Goal: Use online tool/utility: Utilize a website feature to perform a specific function

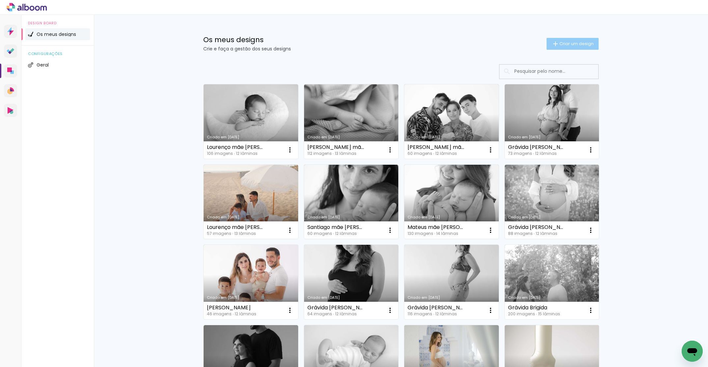
click at [559, 43] on span "Criar um design" at bounding box center [576, 44] width 34 height 4
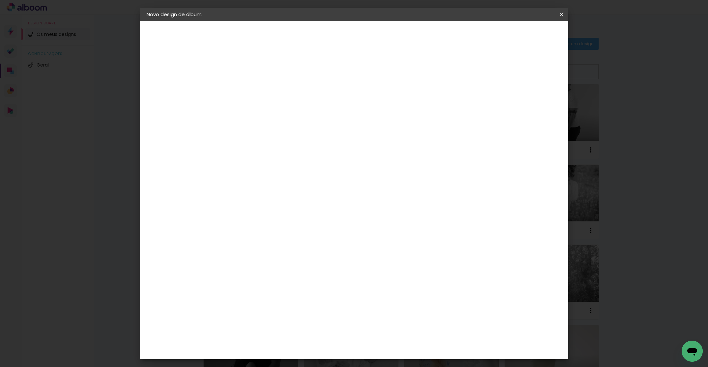
click at [254, 92] on input at bounding box center [254, 88] width 0 height 10
type input "Pack [PERSON_NAME]"
type paper-input "Pack [PERSON_NAME]"
click at [322, 35] on paper-button "Avançar" at bounding box center [306, 34] width 32 height 11
click at [293, 152] on paper-item "DreambooksPro" at bounding box center [265, 149] width 58 height 14
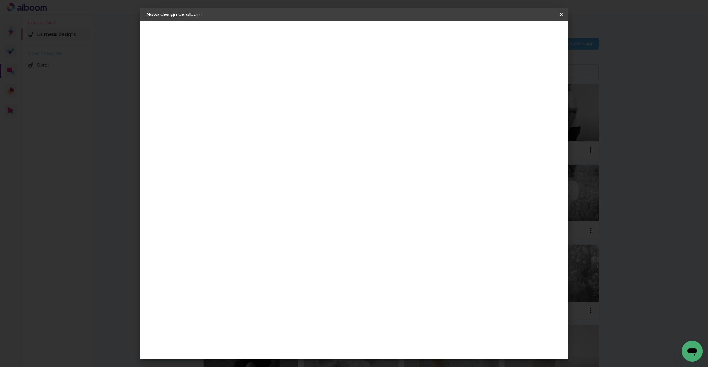
click at [361, 41] on header "Fornecedor Escolha um fornecedor ou avance com o tamanho livre. Voltar Avançar" at bounding box center [293, 46] width 135 height 50
click at [0, 0] on slot "Avançar" at bounding box center [0, 0] width 0 height 0
click at [307, 118] on div "Opções disponíveis Álbum Réplica Pequena Réplica Grande Tamanho Escolha o taman…" at bounding box center [271, 125] width 71 height 123
click at [280, 110] on input "text" at bounding box center [267, 115] width 26 height 10
click at [0, 0] on slot "Álbum" at bounding box center [0, 0] width 0 height 0
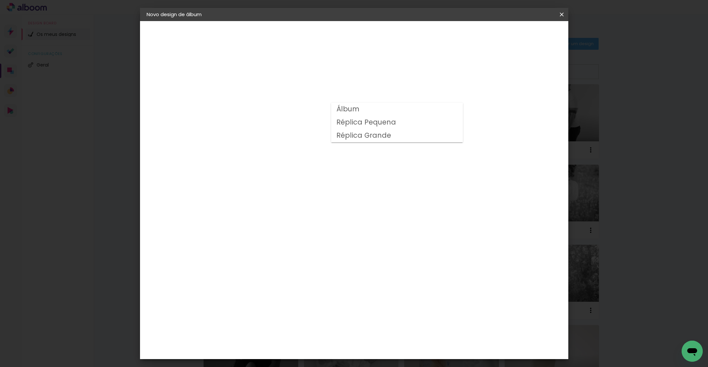
type input "Álbum"
click at [299, 299] on span "20 × 20" at bounding box center [283, 306] width 31 height 14
click at [0, 0] on slot "Avançar" at bounding box center [0, 0] width 0 height 0
click at [525, 33] on span "Iniciar design" at bounding box center [510, 35] width 30 height 5
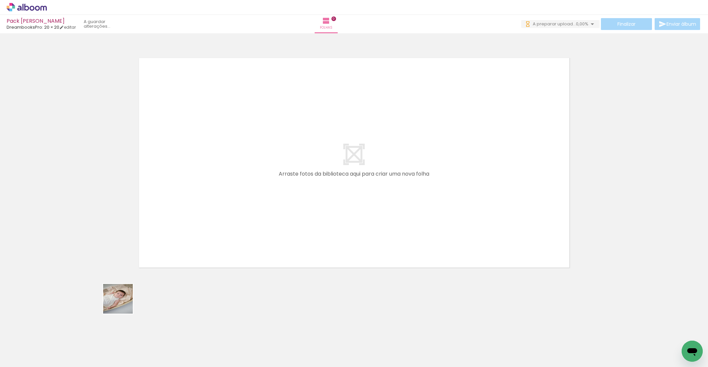
drag, startPoint x: 77, startPoint y: 346, endPoint x: 305, endPoint y: 157, distance: 296.0
click at [309, 156] on quentale-workspace at bounding box center [354, 183] width 708 height 367
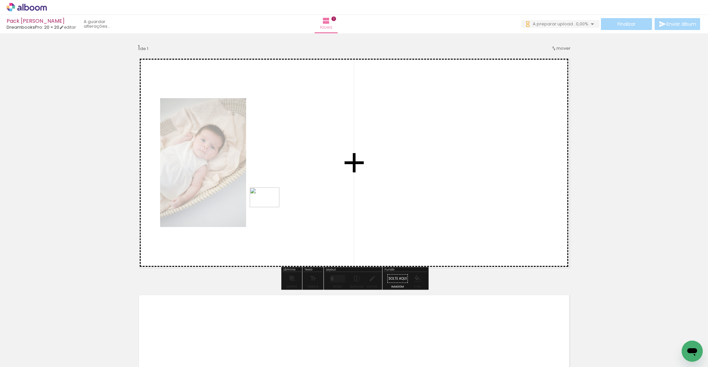
drag, startPoint x: 110, startPoint y: 349, endPoint x: 282, endPoint y: 198, distance: 228.6
click at [278, 201] on quentale-workspace at bounding box center [354, 183] width 708 height 367
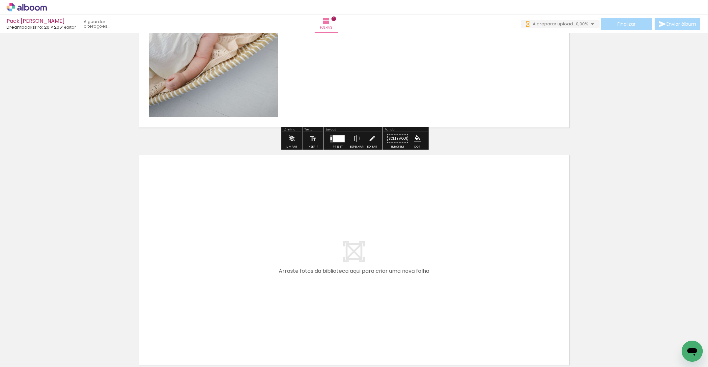
drag, startPoint x: 171, startPoint y: 300, endPoint x: 198, endPoint y: 254, distance: 53.2
click at [198, 254] on quentale-workspace at bounding box center [354, 183] width 708 height 367
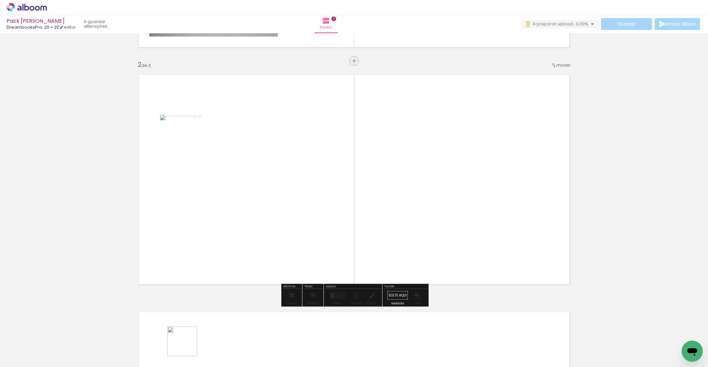
scroll to position [220, 0]
drag, startPoint x: 187, startPoint y: 346, endPoint x: 342, endPoint y: 191, distance: 218.7
click at [349, 196] on quentale-workspace at bounding box center [354, 183] width 708 height 367
click at [562, 66] on span "mover" at bounding box center [563, 65] width 14 height 6
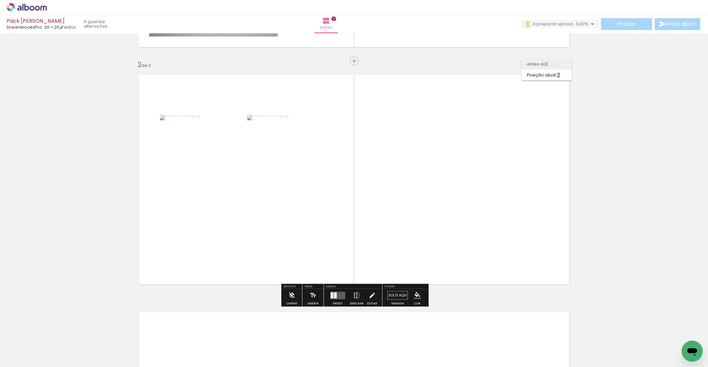
click at [546, 66] on span "1" at bounding box center [547, 64] width 2 height 11
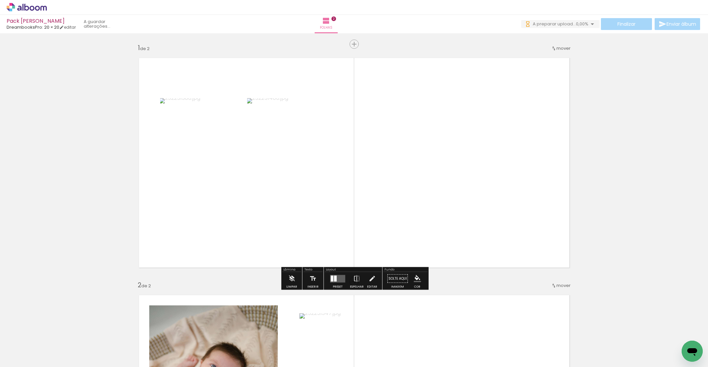
scroll to position [325, 0]
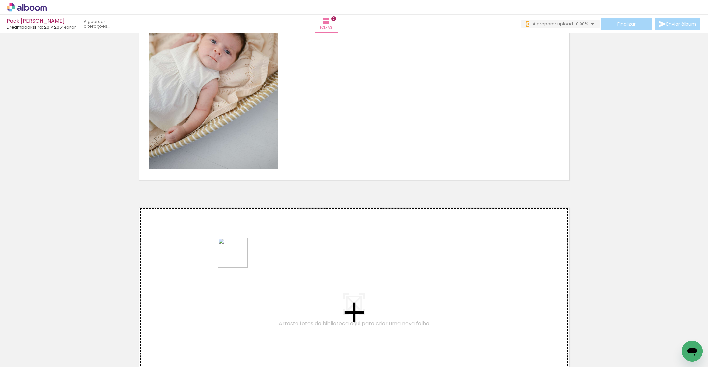
click at [238, 253] on quentale-workspace at bounding box center [354, 183] width 708 height 367
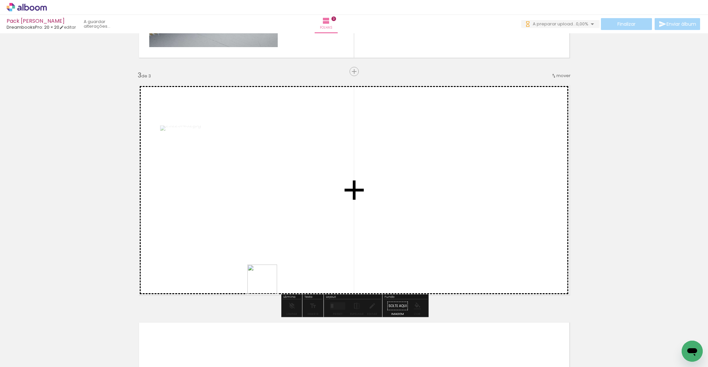
scroll to position [458, 0]
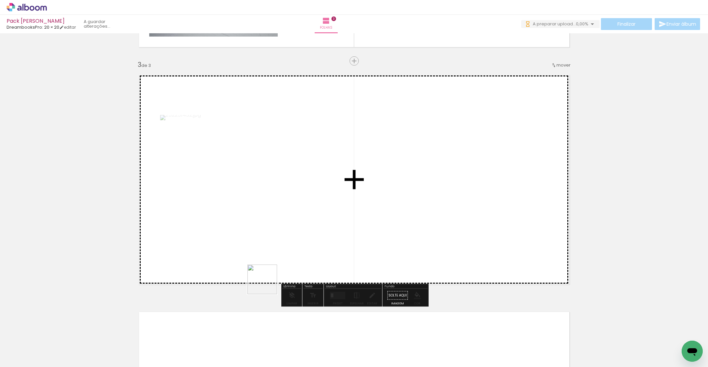
click at [288, 224] on quentale-workspace at bounding box center [354, 183] width 708 height 367
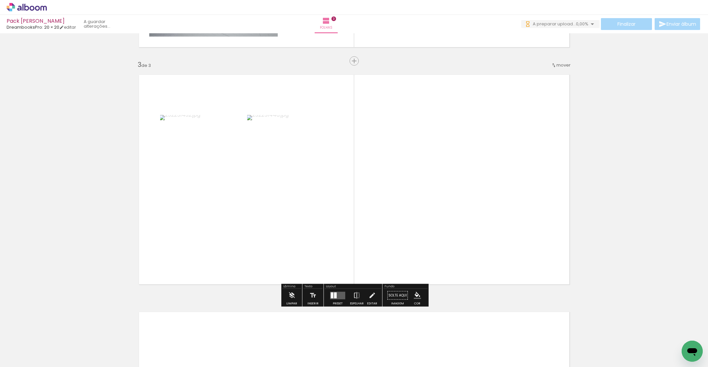
drag, startPoint x: 325, startPoint y: 290, endPoint x: 382, endPoint y: 232, distance: 81.3
click at [383, 209] on quentale-workspace at bounding box center [354, 183] width 708 height 367
drag, startPoint x: 405, startPoint y: 236, endPoint x: 422, endPoint y: 196, distance: 43.5
click at [422, 195] on quentale-workspace at bounding box center [354, 183] width 708 height 367
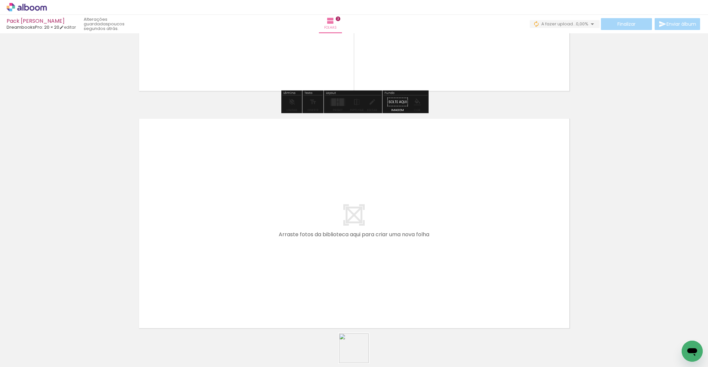
click at [357, 264] on quentale-workspace at bounding box center [354, 183] width 708 height 367
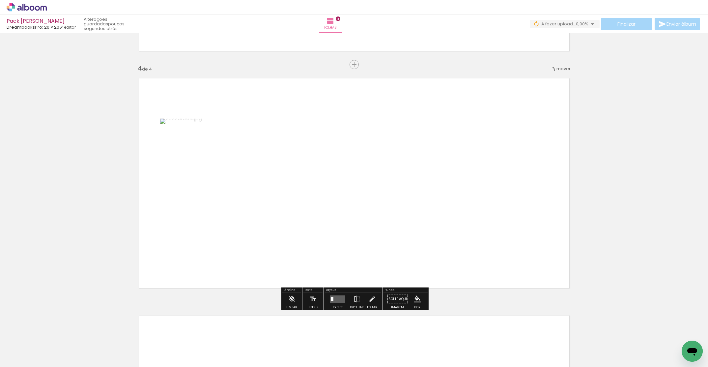
scroll to position [695, 0]
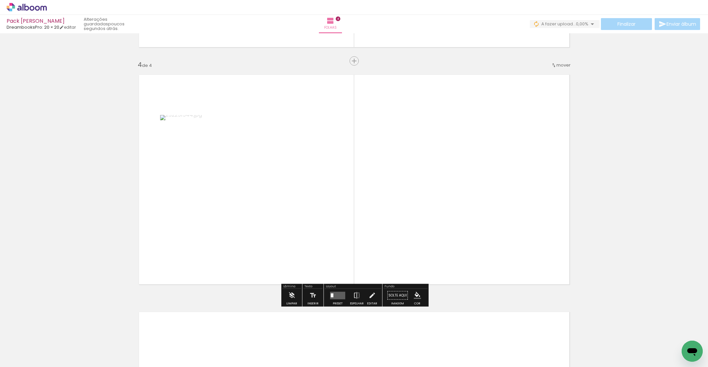
drag, startPoint x: 504, startPoint y: 267, endPoint x: 446, endPoint y: 228, distance: 69.7
click at [431, 222] on quentale-workspace at bounding box center [354, 183] width 708 height 367
drag, startPoint x: 625, startPoint y: 349, endPoint x: 596, endPoint y: 286, distance: 69.7
click at [459, 211] on quentale-workspace at bounding box center [354, 183] width 708 height 367
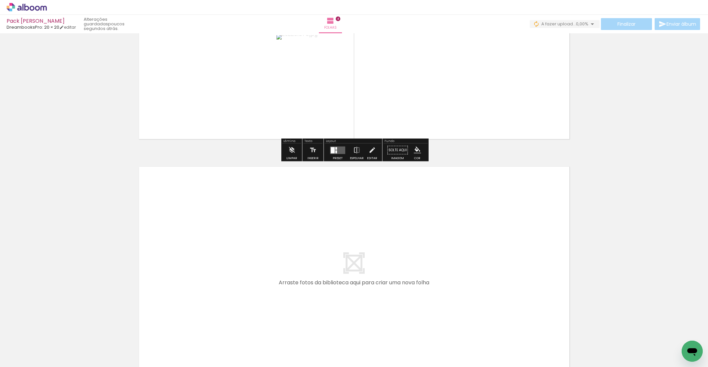
scroll to position [887, 0]
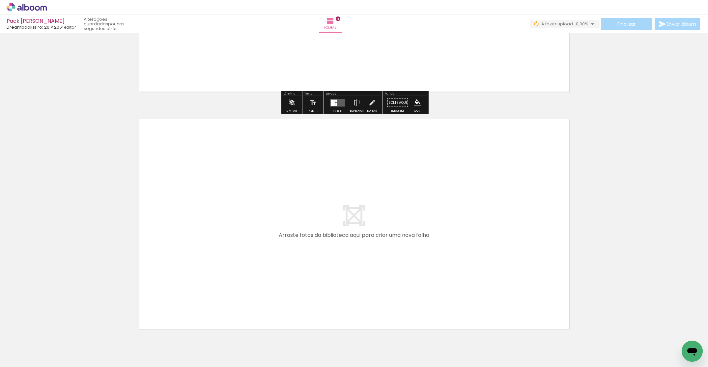
drag, startPoint x: 397, startPoint y: 303, endPoint x: 376, endPoint y: 230, distance: 76.5
click at [376, 230] on quentale-workspace at bounding box center [354, 183] width 708 height 367
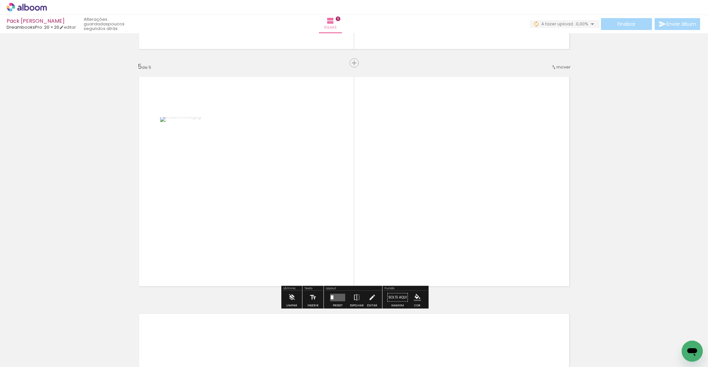
scroll to position [932, 0]
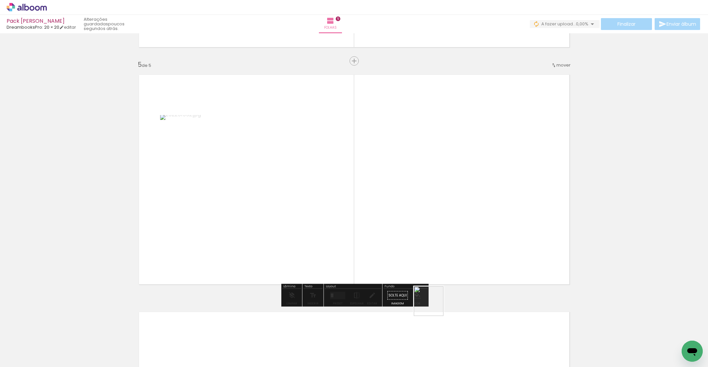
drag, startPoint x: 434, startPoint y: 331, endPoint x: 427, endPoint y: 250, distance: 81.0
click at [401, 212] on quentale-workspace at bounding box center [354, 183] width 708 height 367
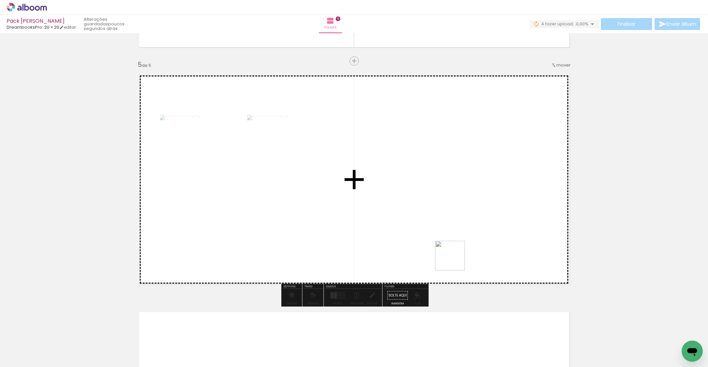
drag, startPoint x: 464, startPoint y: 290, endPoint x: 474, endPoint y: 253, distance: 38.7
click at [436, 212] on quentale-workspace at bounding box center [354, 183] width 708 height 367
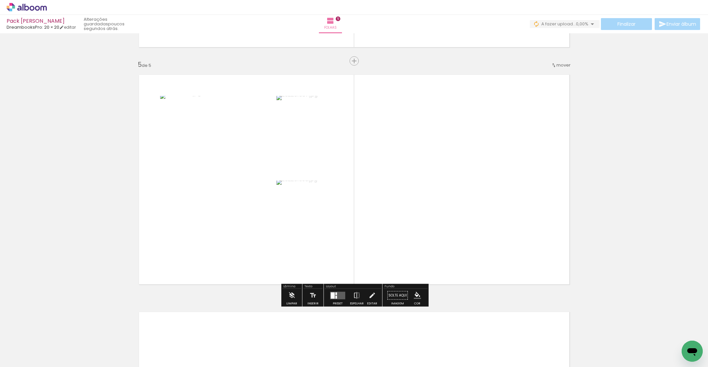
click at [118, 347] on div at bounding box center [103, 345] width 30 height 20
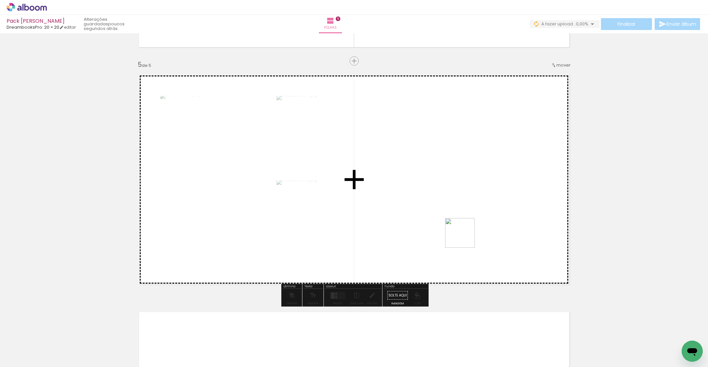
drag, startPoint x: 519, startPoint y: 347, endPoint x: 436, endPoint y: 202, distance: 167.4
click at [437, 201] on quentale-workspace at bounding box center [354, 183] width 708 height 367
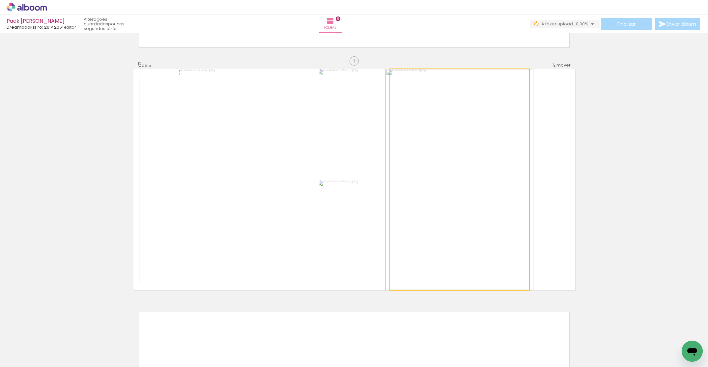
drag, startPoint x: 459, startPoint y: 209, endPoint x: 626, endPoint y: 214, distance: 166.4
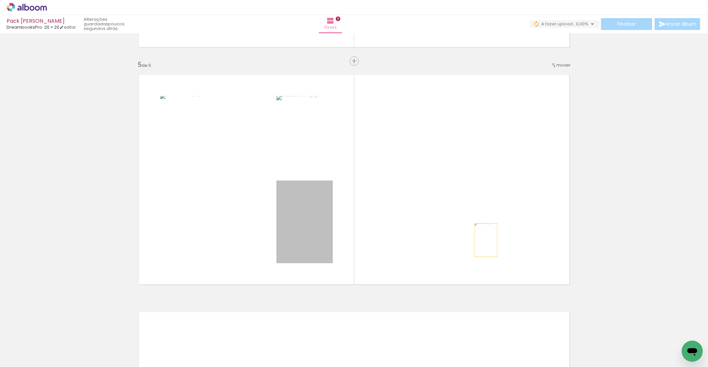
drag, startPoint x: 321, startPoint y: 241, endPoint x: 620, endPoint y: 231, distance: 299.3
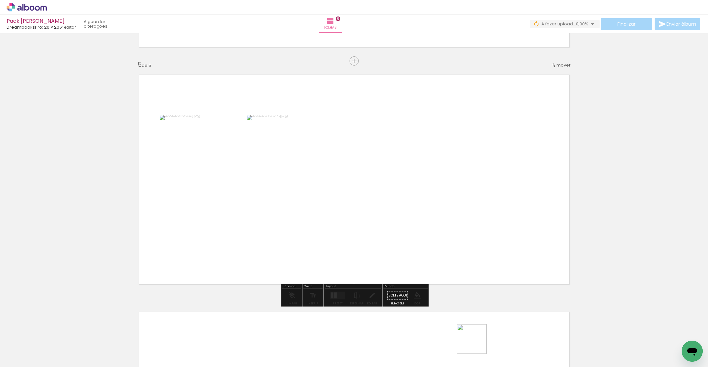
drag, startPoint x: 477, startPoint y: 344, endPoint x: 466, endPoint y: 226, distance: 118.1
click at [463, 231] on quentale-workspace at bounding box center [354, 183] width 708 height 367
drag, startPoint x: 516, startPoint y: 353, endPoint x: 506, endPoint y: 255, distance: 99.0
click at [485, 220] on quentale-workspace at bounding box center [354, 183] width 708 height 367
drag, startPoint x: 541, startPoint y: 327, endPoint x: 449, endPoint y: 223, distance: 139.1
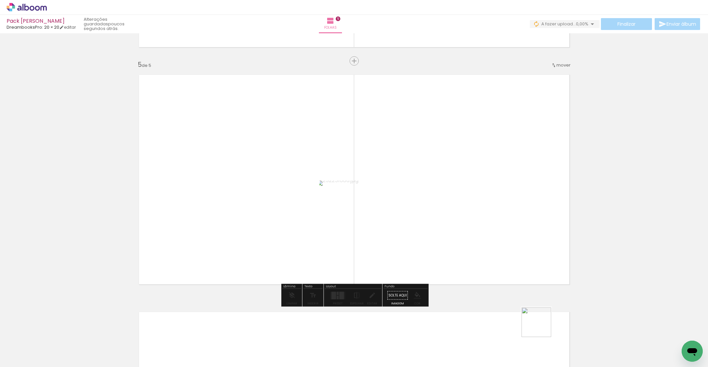
click at [475, 201] on quentale-workspace at bounding box center [354, 183] width 708 height 367
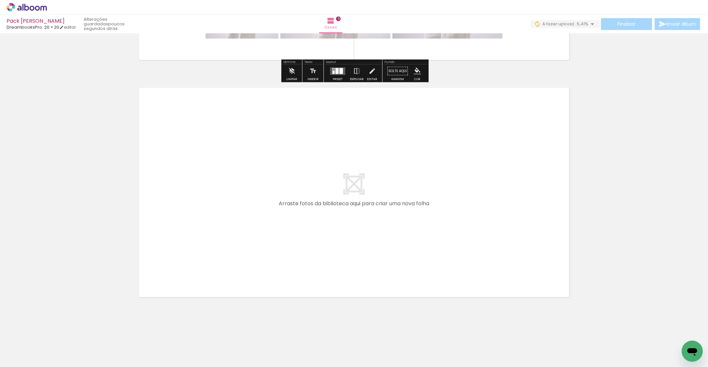
scroll to position [0, 517]
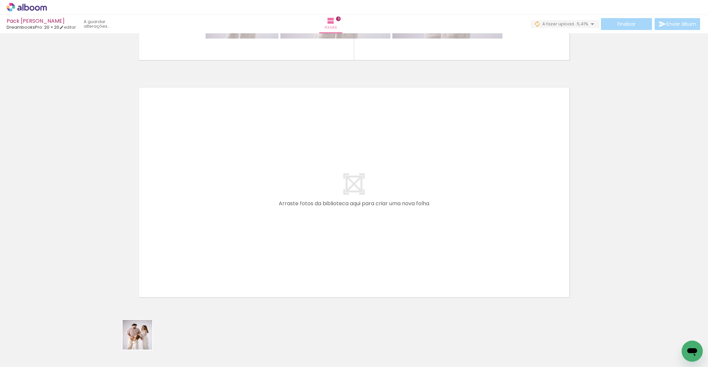
click at [203, 223] on quentale-workspace at bounding box center [354, 183] width 708 height 367
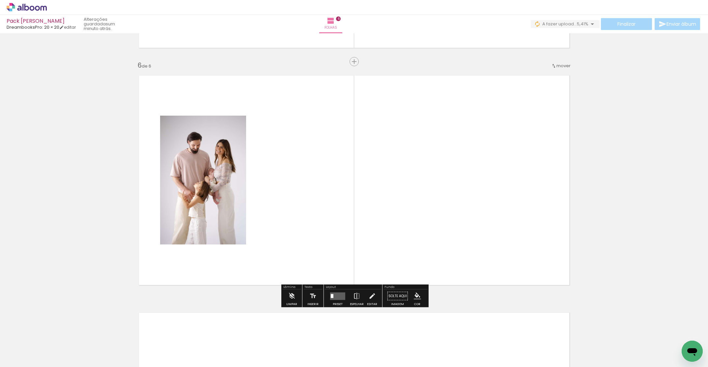
scroll to position [1169, 0]
click at [312, 196] on quentale-workspace at bounding box center [354, 183] width 708 height 367
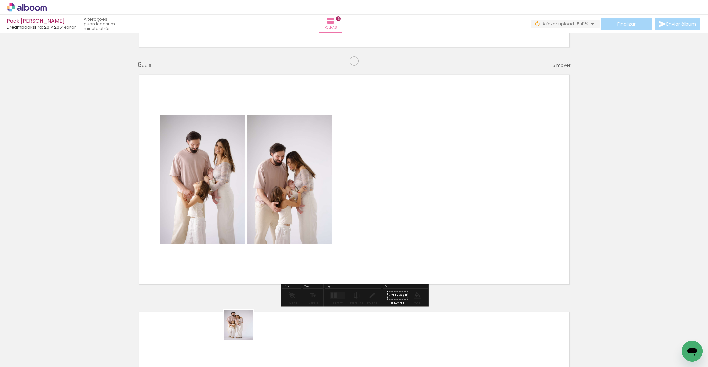
drag, startPoint x: 214, startPoint y: 352, endPoint x: 420, endPoint y: 188, distance: 262.6
click at [422, 189] on quentale-workspace at bounding box center [354, 183] width 708 height 367
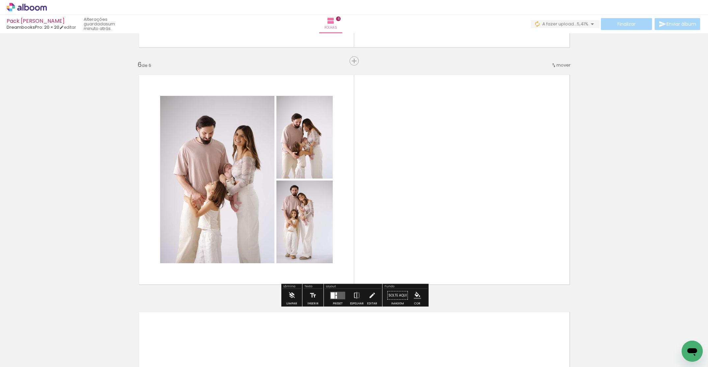
scroll to position [1372, 0]
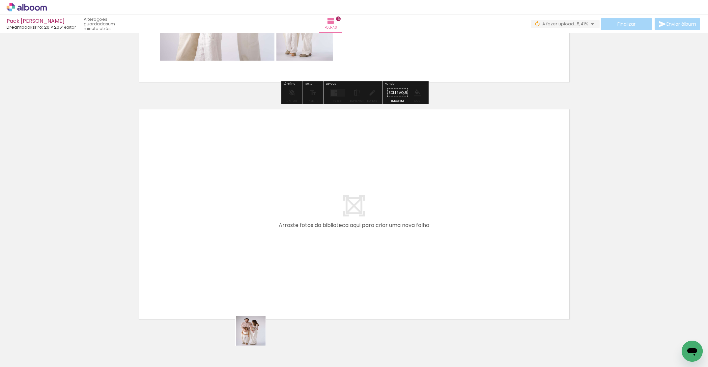
click at [255, 254] on quentale-workspace at bounding box center [354, 183] width 708 height 367
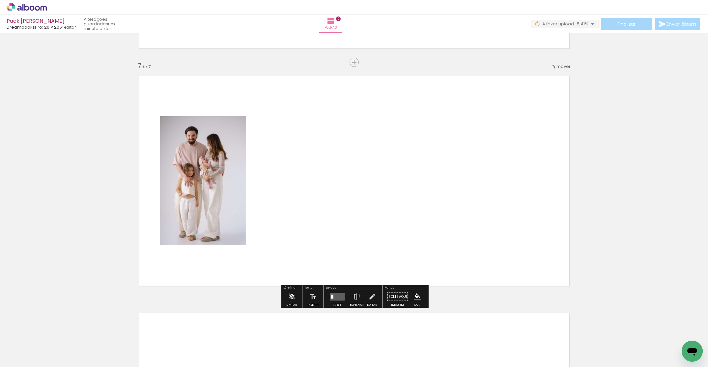
scroll to position [1406, 0]
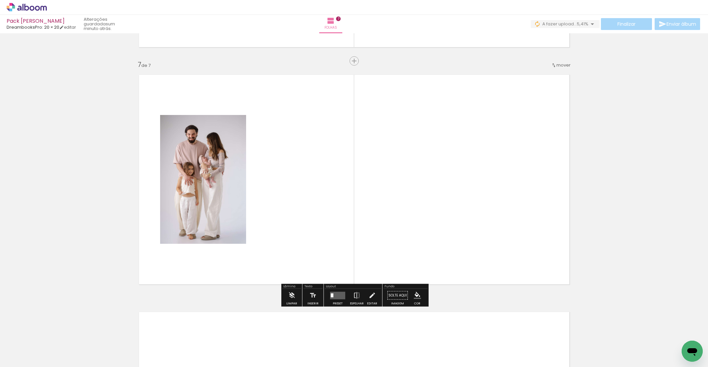
click at [300, 207] on quentale-workspace at bounding box center [354, 183] width 708 height 367
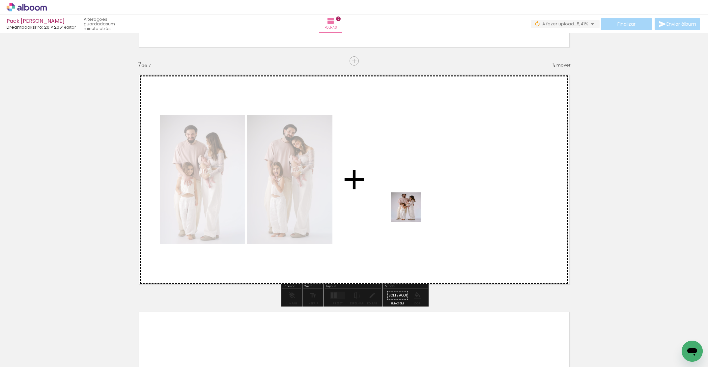
drag, startPoint x: 331, startPoint y: 344, endPoint x: 426, endPoint y: 196, distance: 176.2
click at [426, 196] on quentale-workspace at bounding box center [354, 183] width 708 height 367
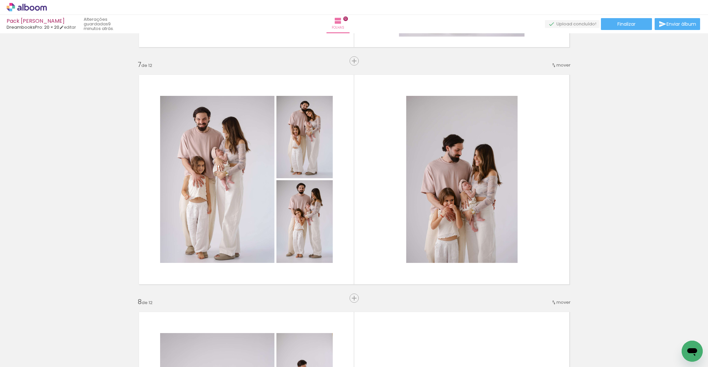
scroll to position [0, 713]
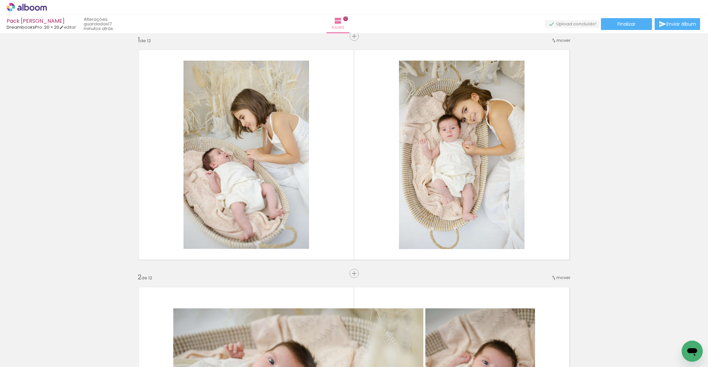
scroll to position [0, 713]
